Goal: Communication & Community: Answer question/provide support

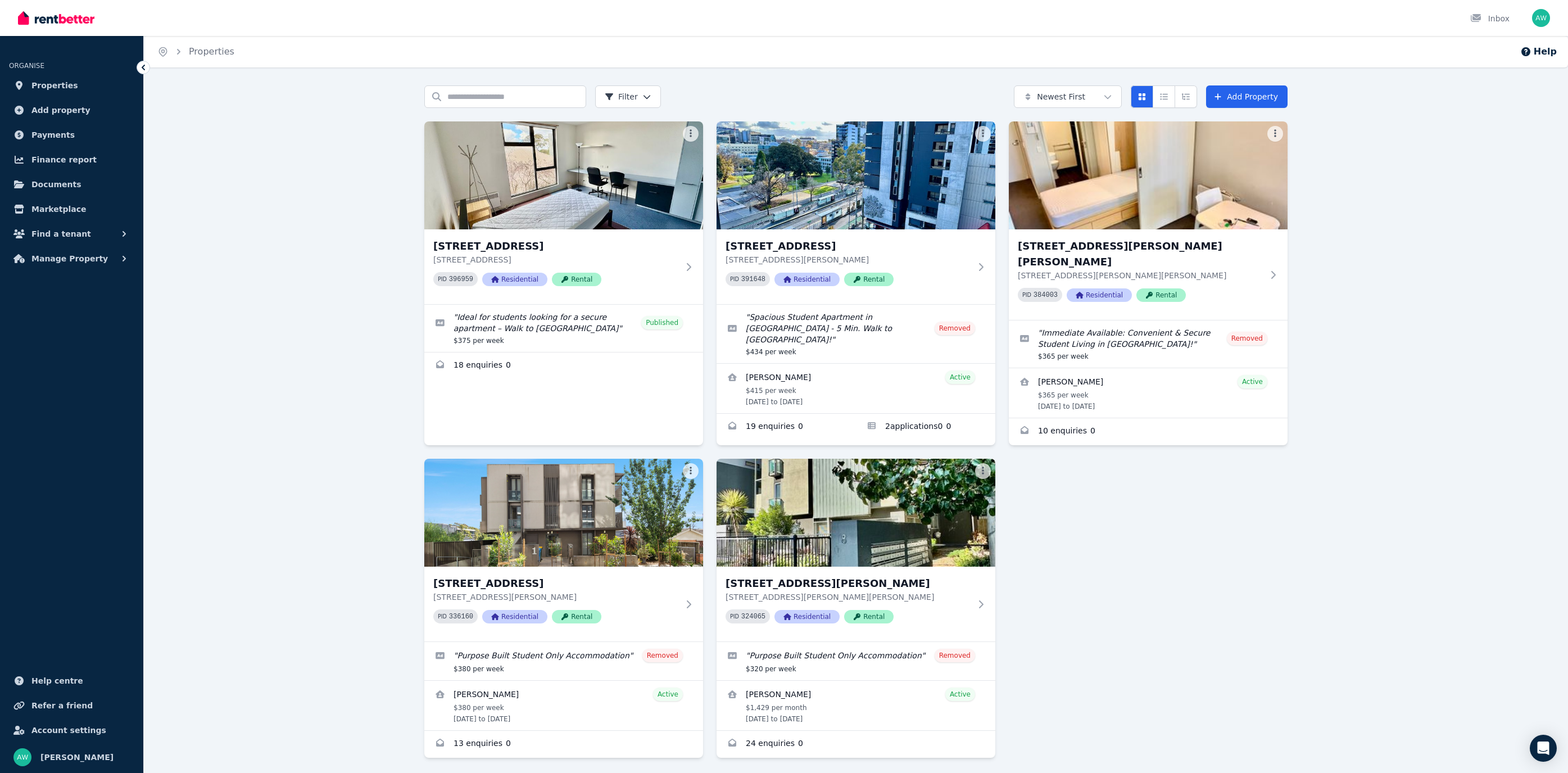
drag, startPoint x: 379, startPoint y: 183, endPoint x: 368, endPoint y: 182, distance: 11.0
click at [379, 183] on div "Search properties Filter Newest First Add Property [STREET_ADDRESS] [STREET_ADD…" at bounding box center [856, 447] width 1424 height 724
click at [675, 277] on div "PID 396959 Residential Rental" at bounding box center [556, 279] width 245 height 14
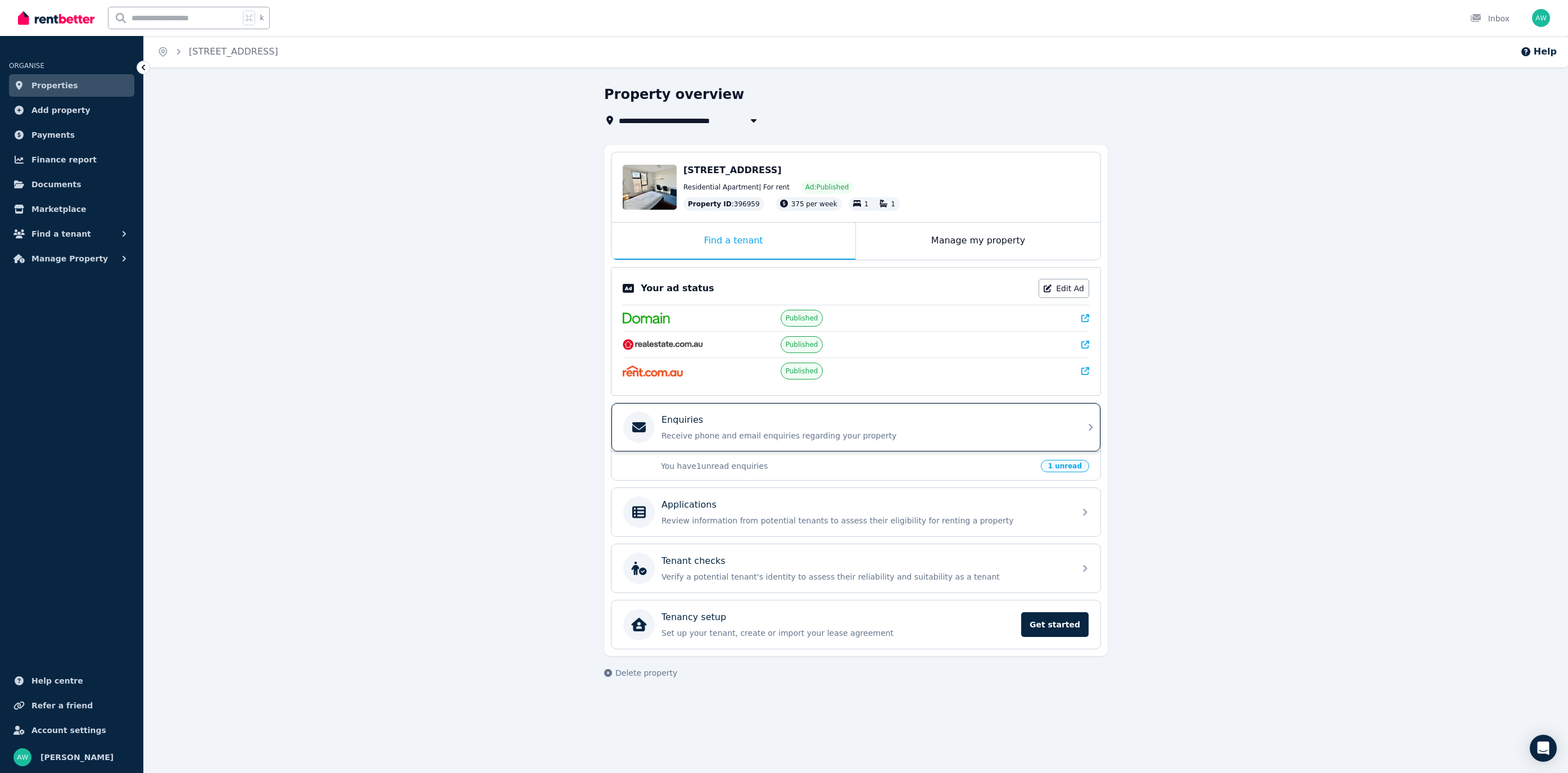
click at [717, 431] on p "Receive phone and email enquiries regarding your property" at bounding box center [865, 436] width 407 height 11
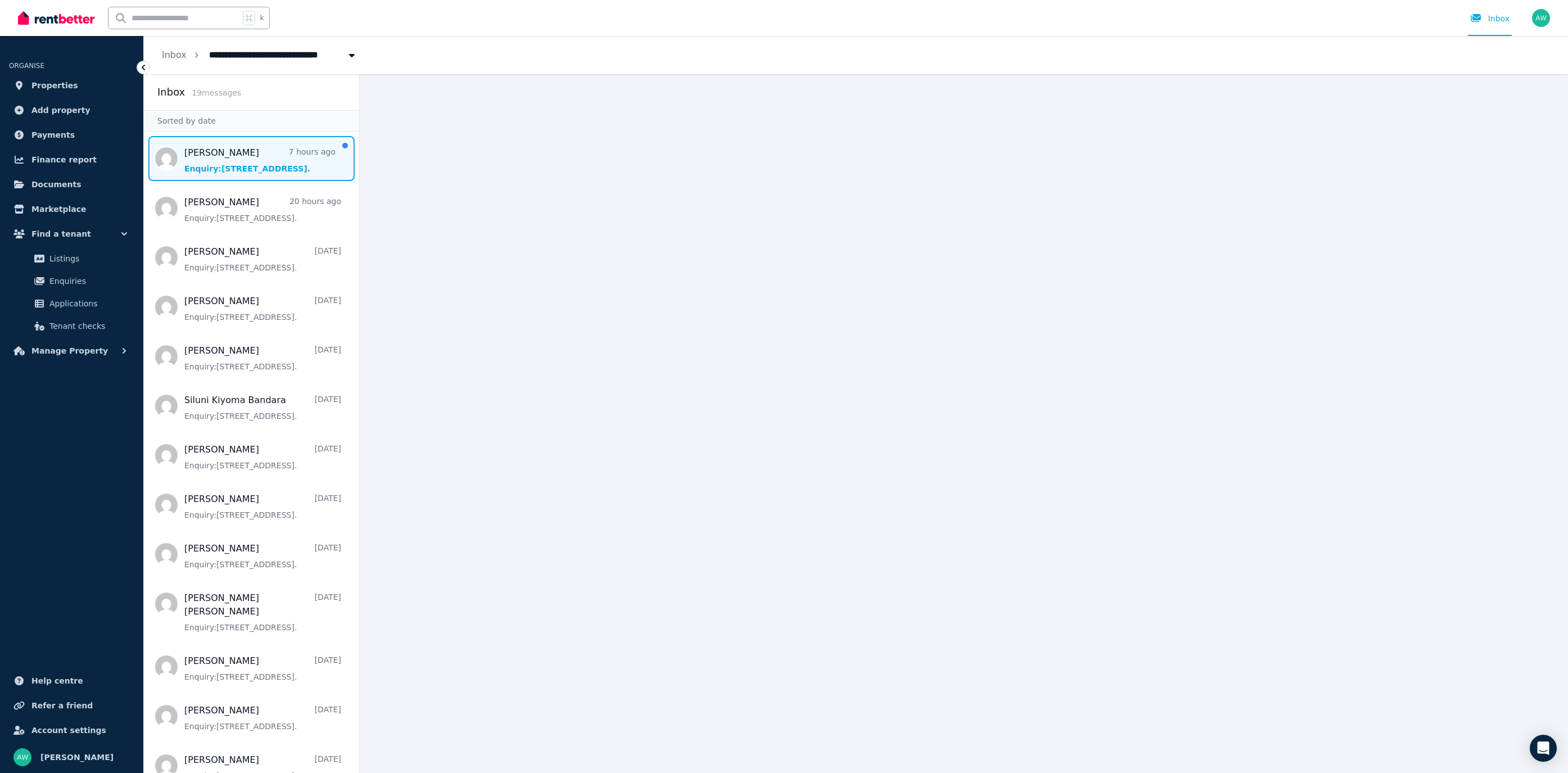
click at [258, 156] on span "Message list" at bounding box center [251, 159] width 215 height 45
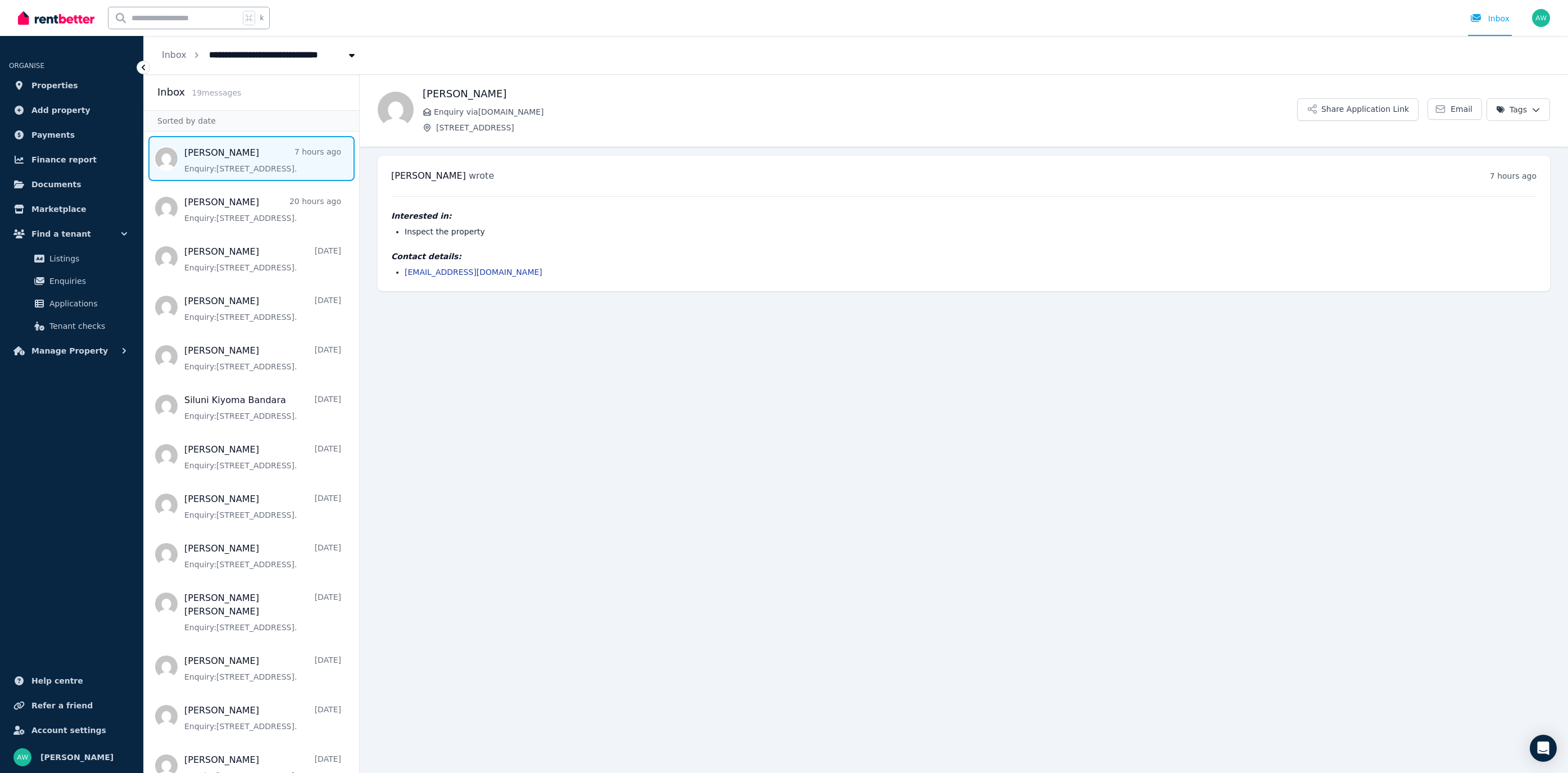
drag, startPoint x: 618, startPoint y: 273, endPoint x: 599, endPoint y: 276, distance: 19.2
click at [618, 273] on li "[EMAIL_ADDRESS][DOMAIN_NAME]" at bounding box center [971, 272] width 1132 height 11
click at [532, 310] on main "Back [PERSON_NAME] Enquiry via [DOMAIN_NAME] [STREET_ADDRESS] Share Application…" at bounding box center [964, 424] width 1208 height 699
click at [208, 498] on span "Message list" at bounding box center [251, 505] width 215 height 45
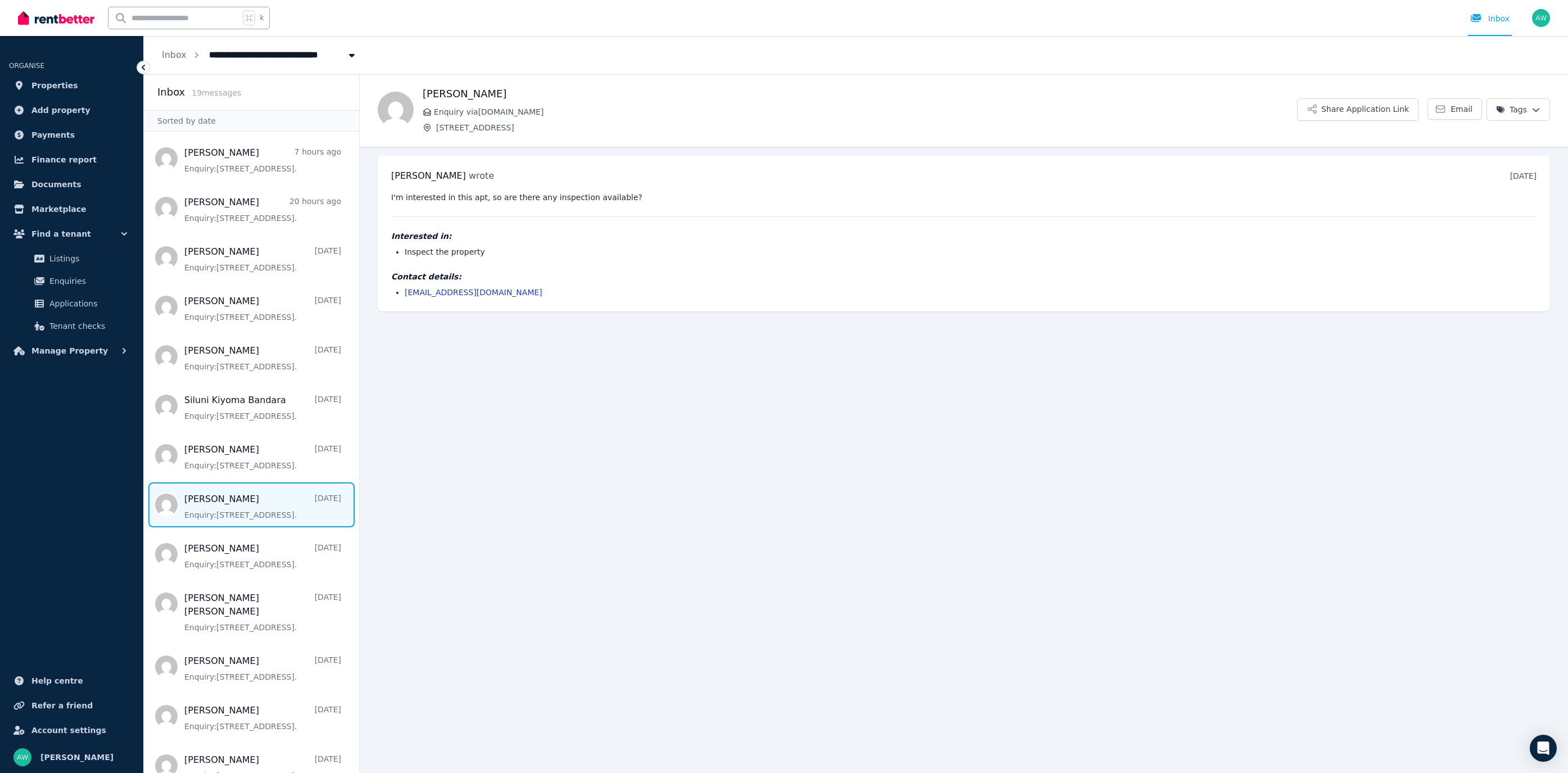
click at [547, 321] on main "Back [PERSON_NAME] Enquiry via [DOMAIN_NAME] [STREET_ADDRESS] Share Application…" at bounding box center [964, 424] width 1208 height 699
click at [249, 146] on span "Message list" at bounding box center [251, 159] width 215 height 45
